Goal: Transaction & Acquisition: Purchase product/service

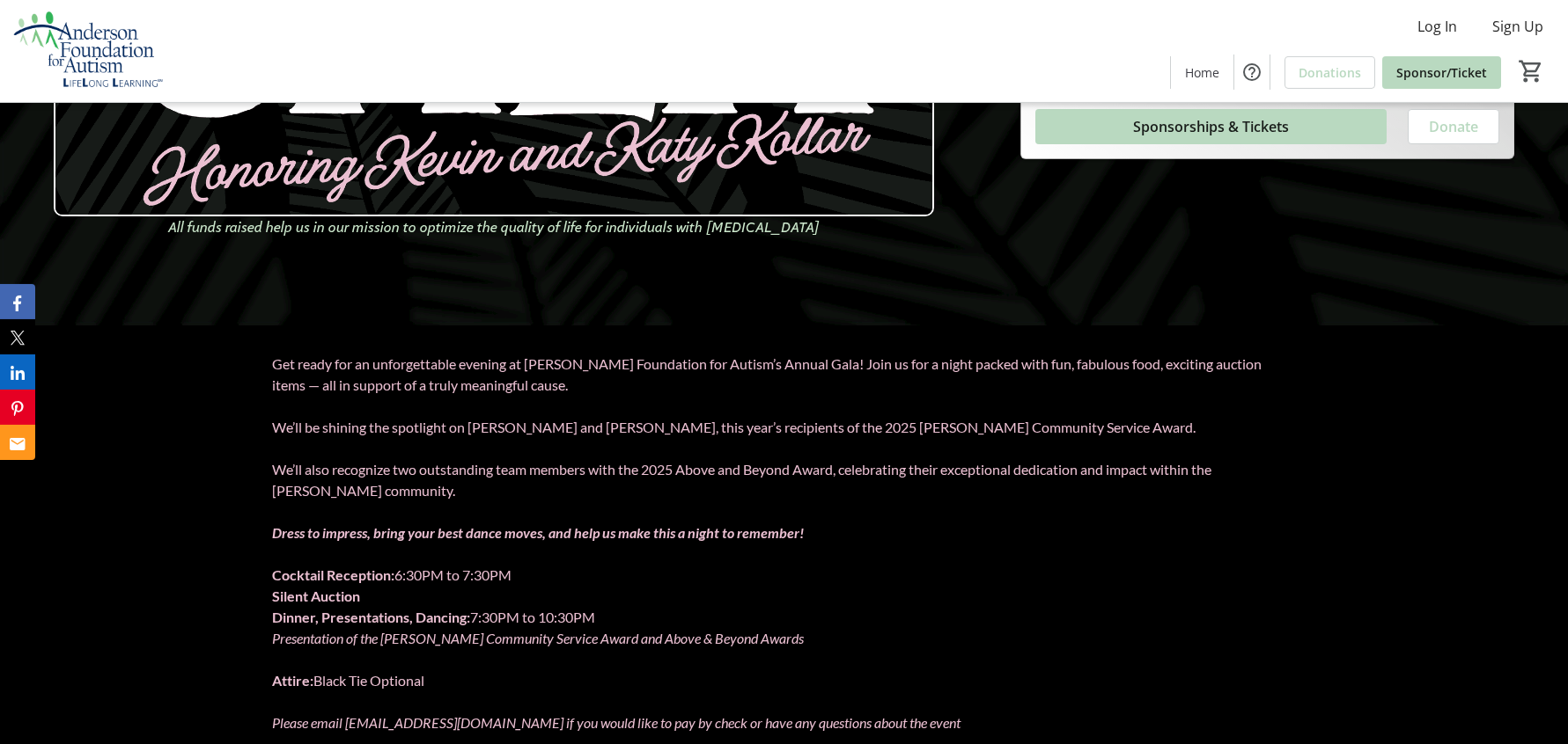
scroll to position [539, 0]
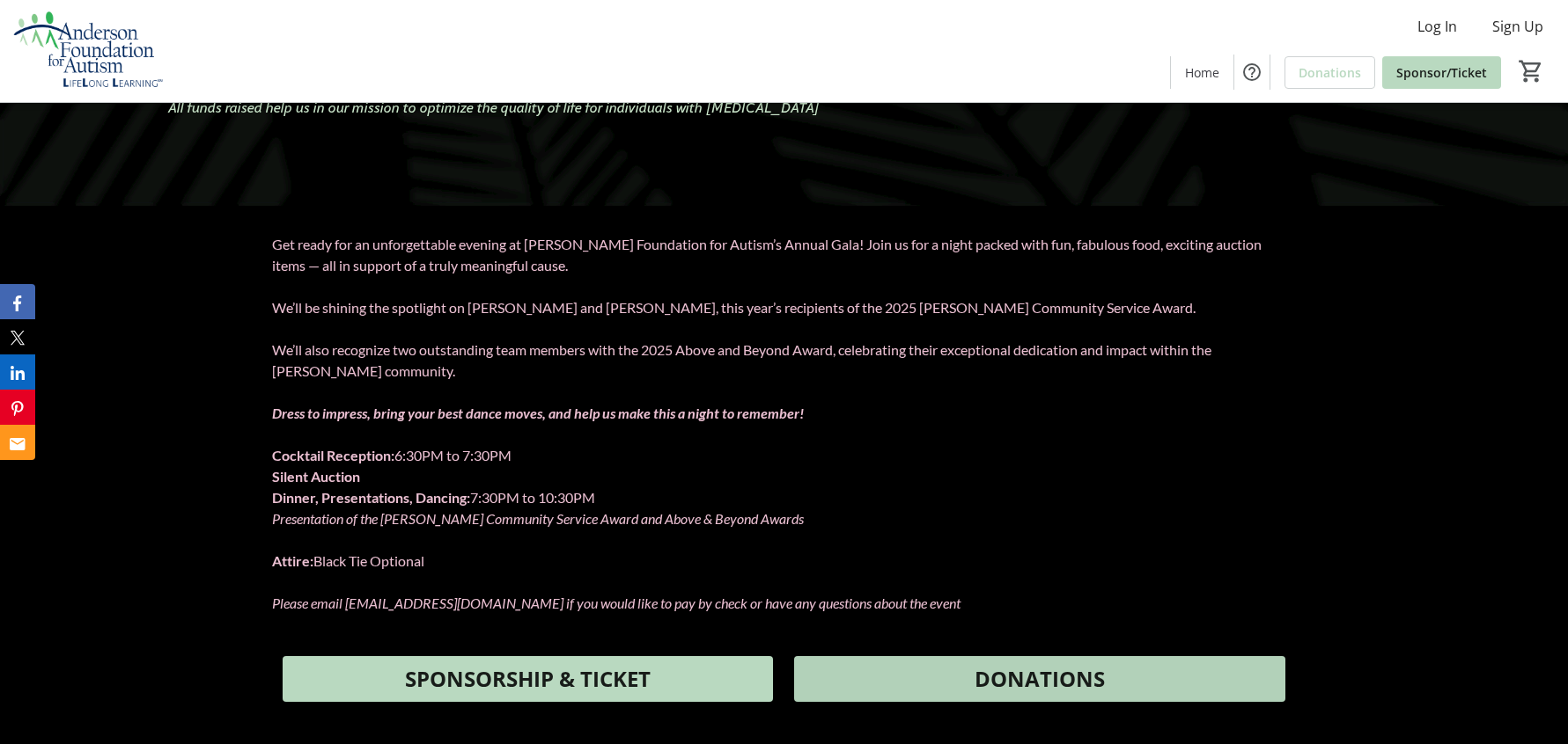
click at [951, 686] on span at bounding box center [1039, 679] width 491 height 42
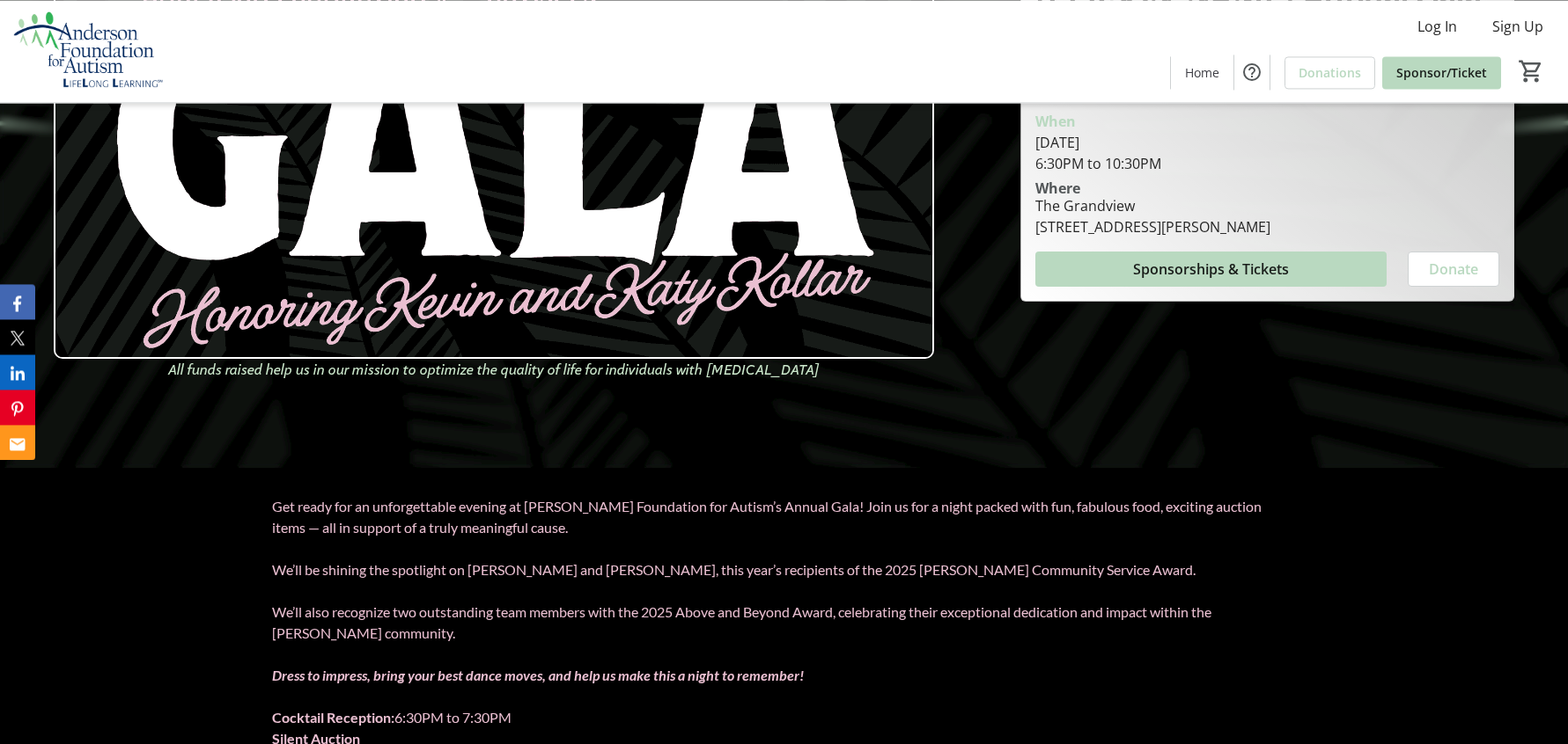
scroll to position [987, 0]
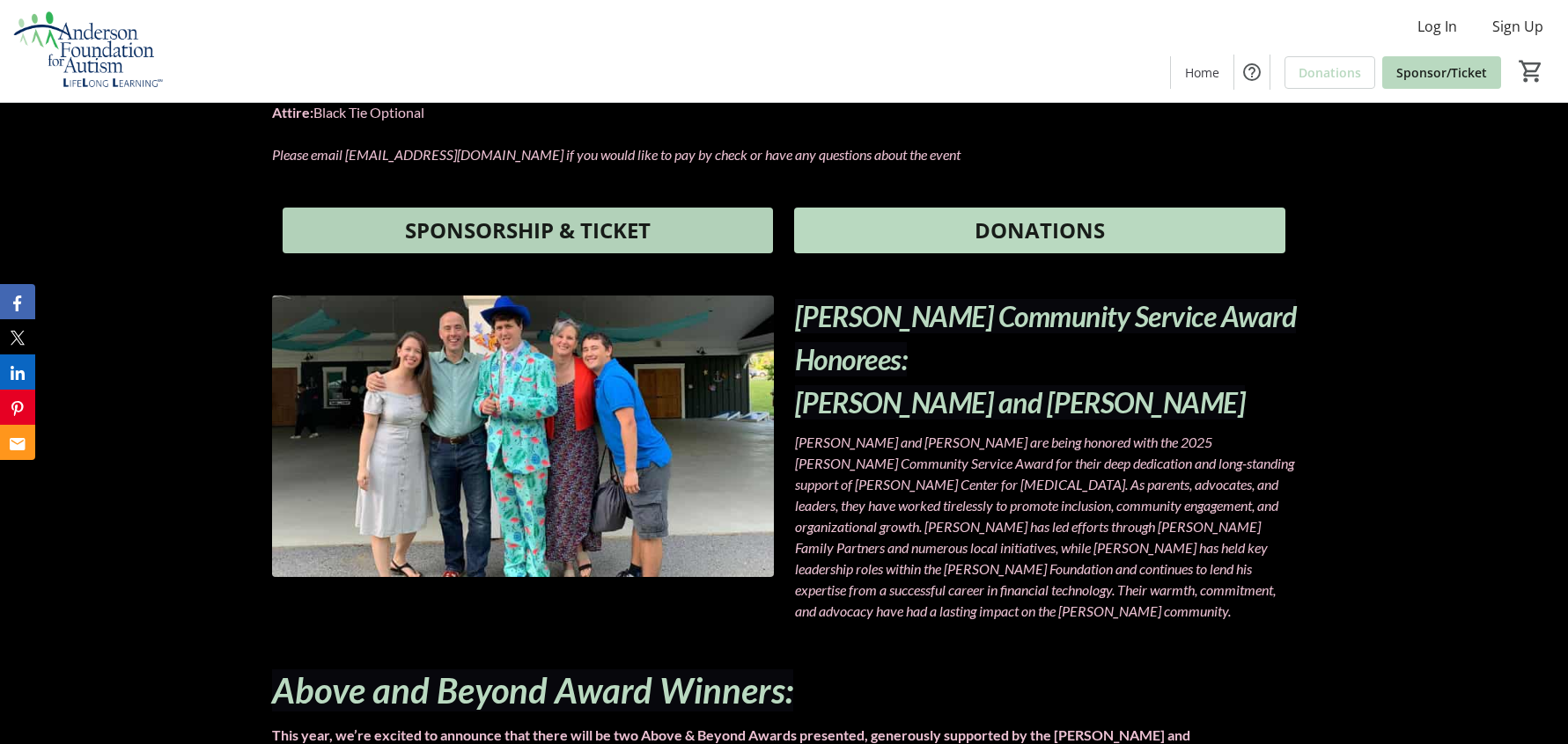
click at [612, 236] on span "SPONSORSHIP & TICKET" at bounding box center [528, 231] width 246 height 32
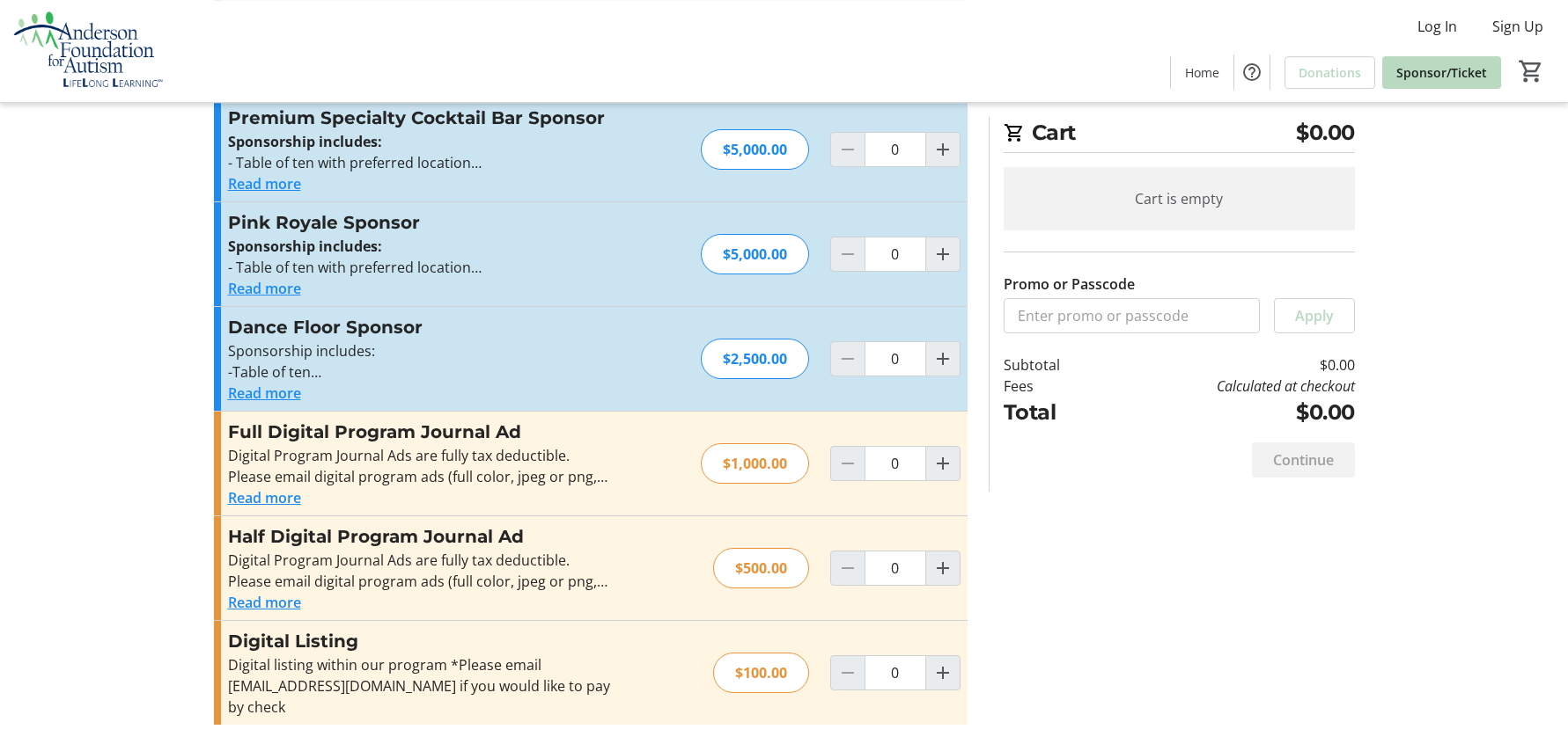
scroll to position [602, 0]
click at [281, 390] on button "Read more" at bounding box center [265, 391] width 74 height 21
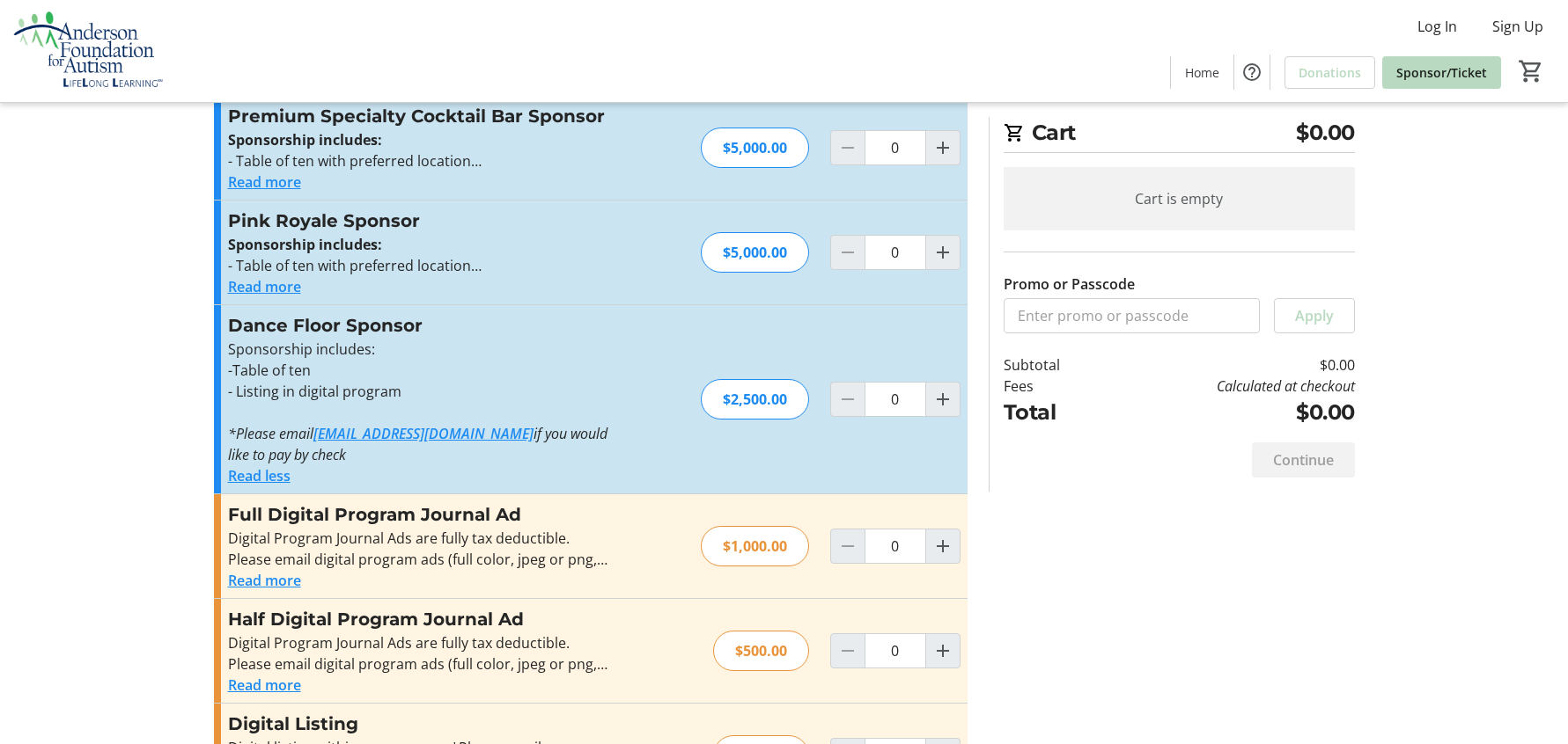
click at [1054, 560] on div "Promo or Passcode Apply Individual Ticket Includes cocktail reception, dinner, …" at bounding box center [784, 186] width 1162 height 1286
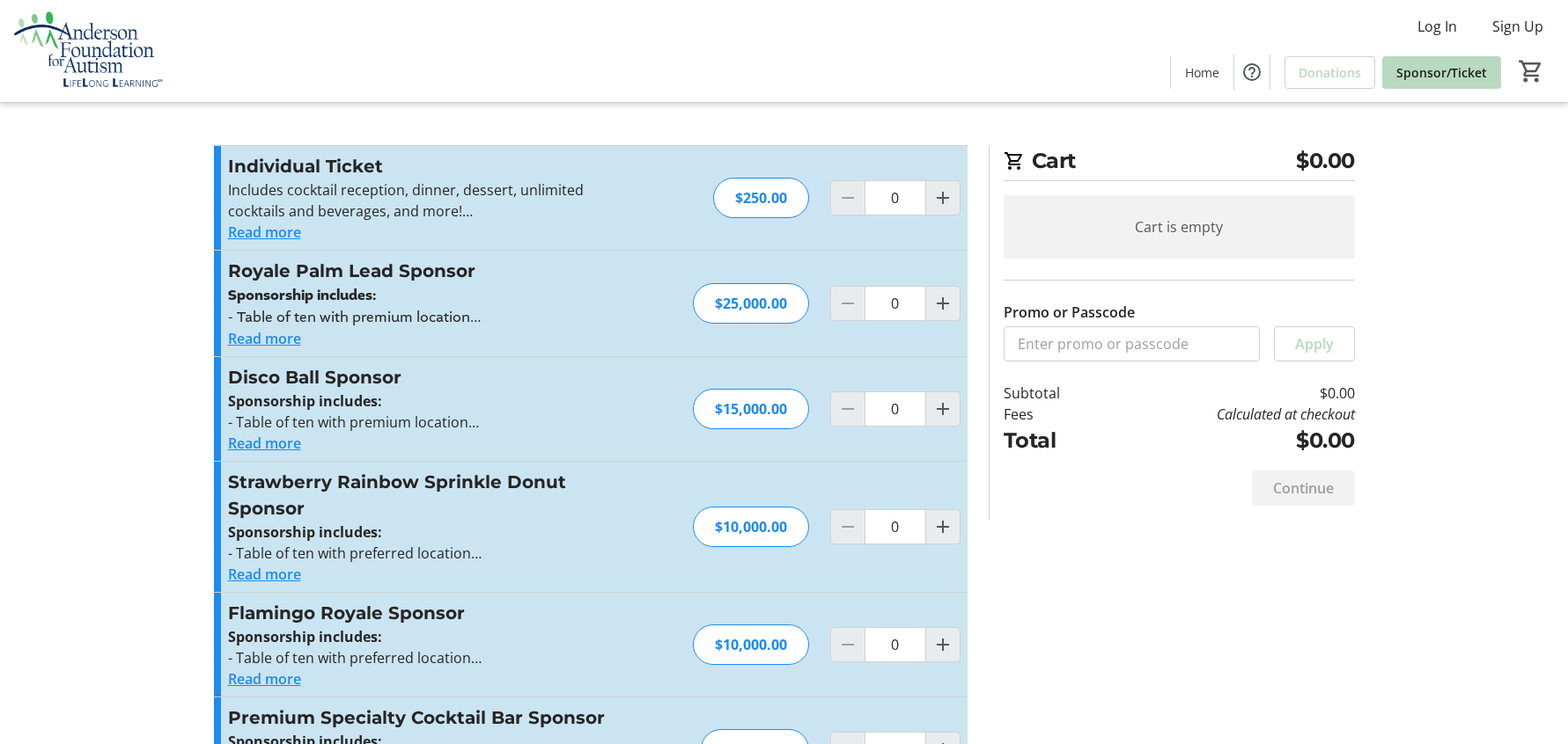
scroll to position [687, 0]
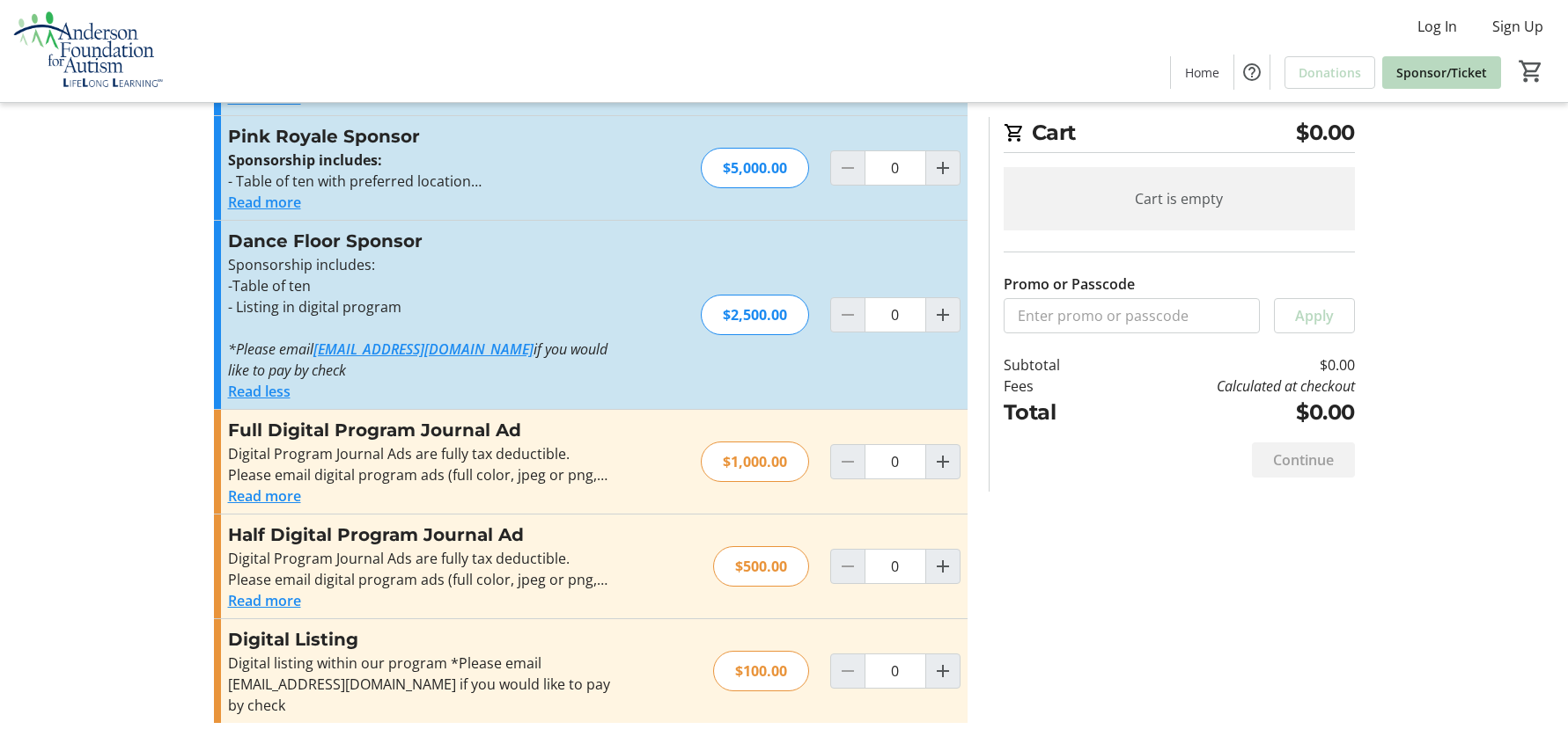
click at [59, 73] on img at bounding box center [89, 50] width 156 height 88
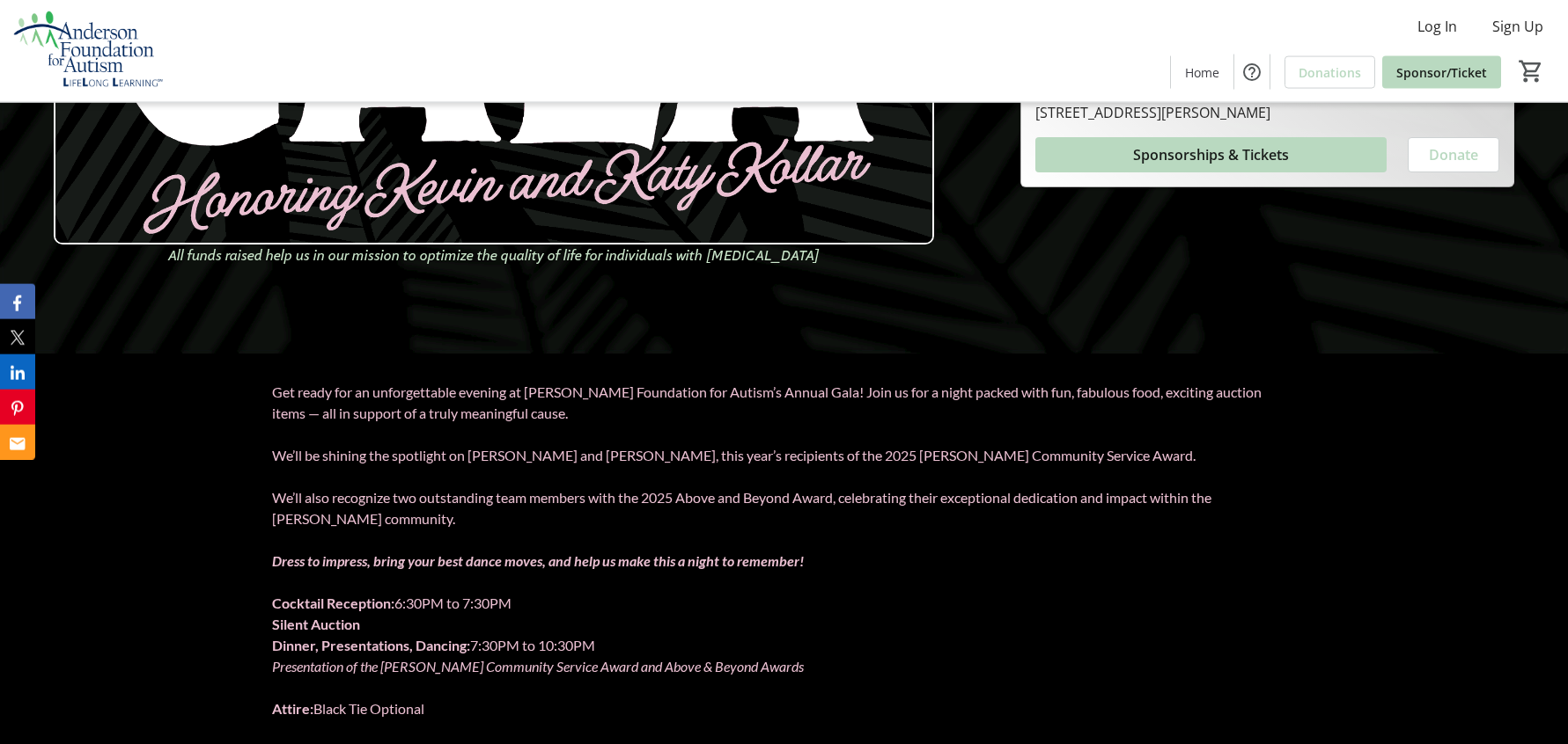
click at [74, 65] on img at bounding box center [89, 50] width 156 height 88
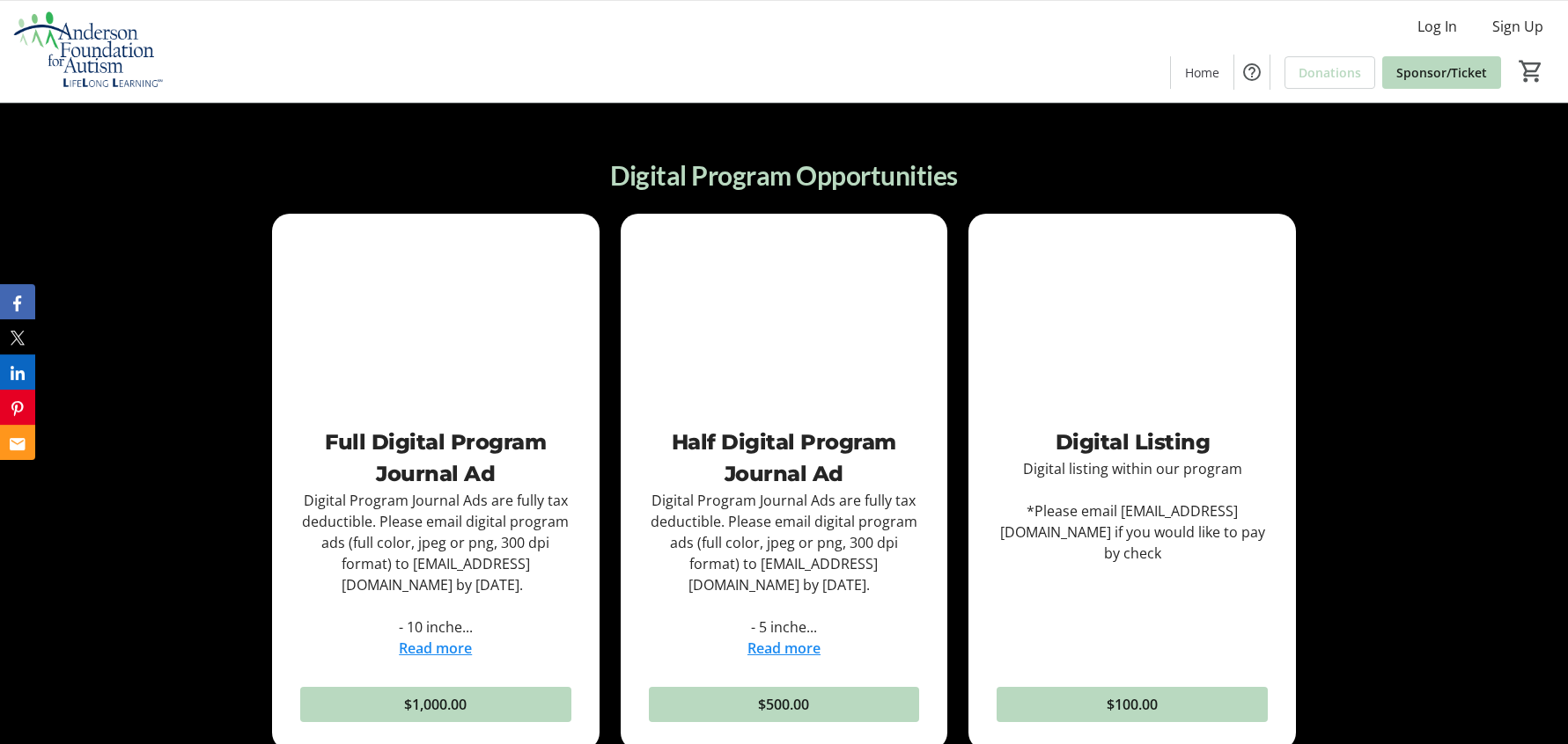
scroll to position [2063, 0]
